Goal: Transaction & Acquisition: Purchase product/service

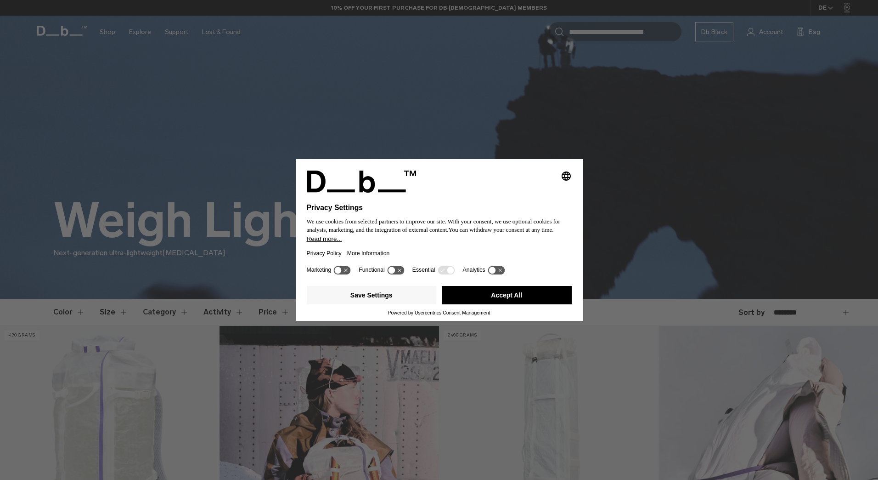
click at [520, 294] on button "Accept All" at bounding box center [507, 295] width 130 height 18
